Goal: Find specific page/section: Find specific page/section

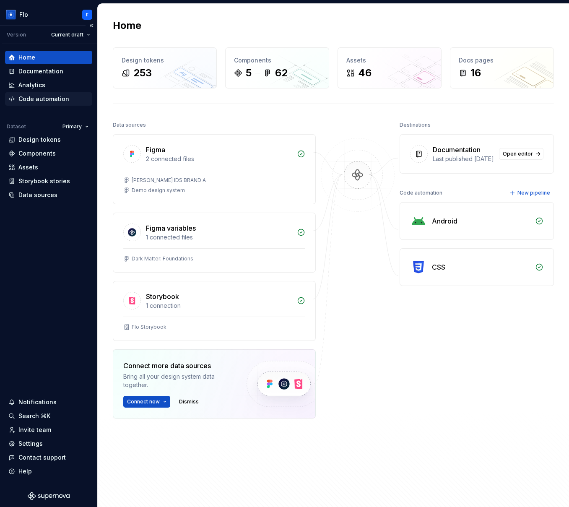
click at [34, 103] on div "Code automation" at bounding box center [43, 99] width 51 height 8
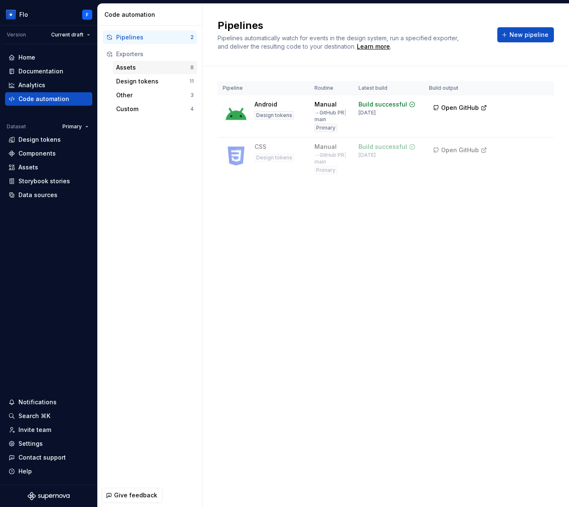
click at [132, 67] on div "Assets" at bounding box center [153, 67] width 74 height 8
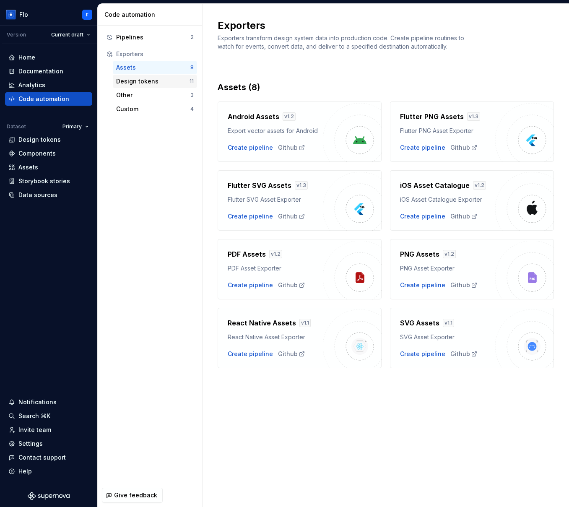
click at [155, 80] on div "Design tokens" at bounding box center [152, 81] width 73 height 8
